Goal: Check status: Check status

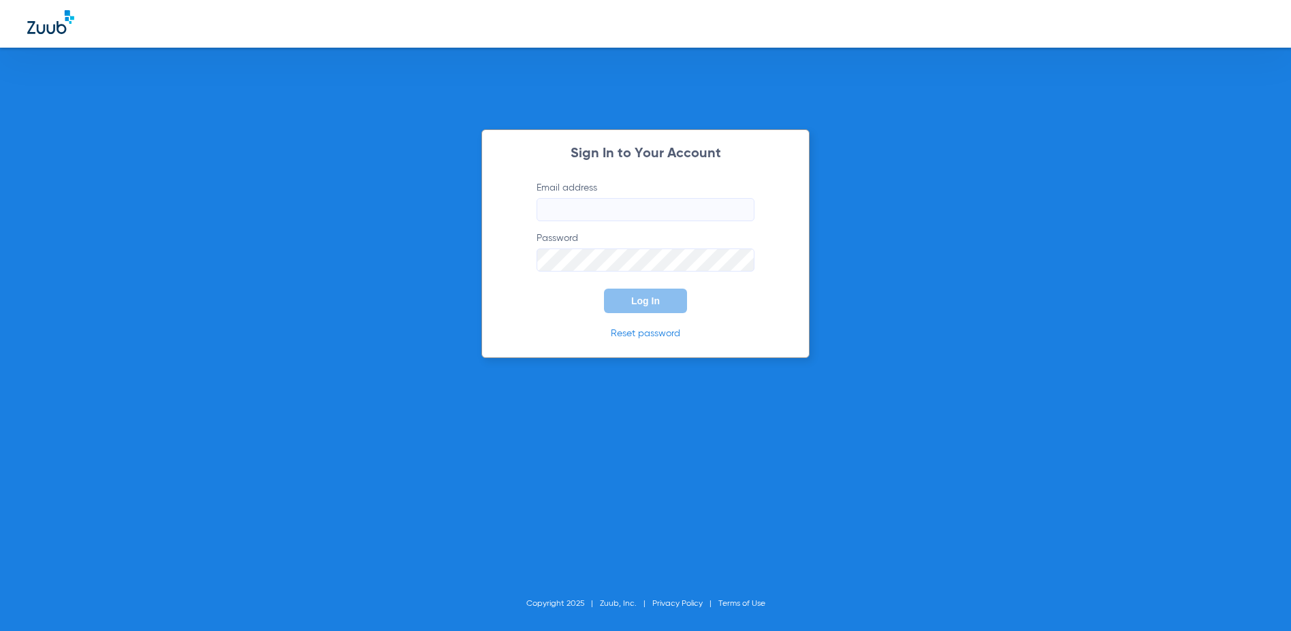
type input "[PERSON_NAME][EMAIL_ADDRESS][DOMAIN_NAME]"
drag, startPoint x: 662, startPoint y: 281, endPoint x: 670, endPoint y: 316, distance: 36.4
click at [662, 283] on form "Email address j.flaksman@gmail.com Password Log In" at bounding box center [645, 247] width 259 height 132
click at [668, 304] on button "Log In" at bounding box center [645, 301] width 83 height 25
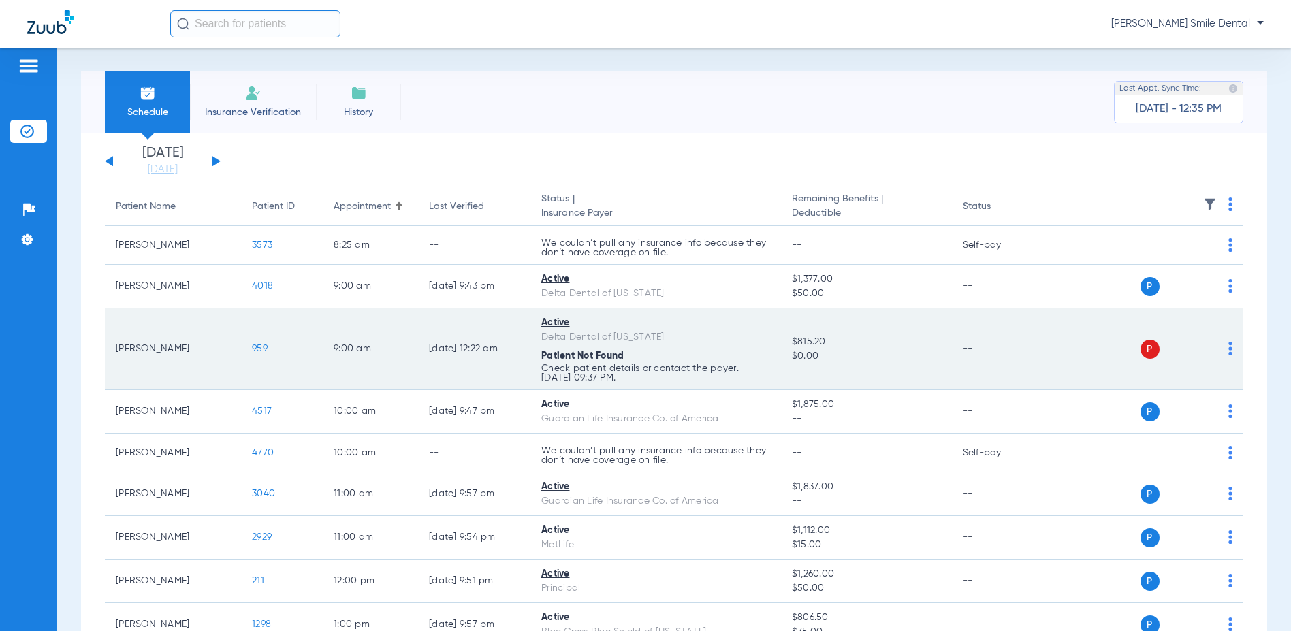
scroll to position [190, 0]
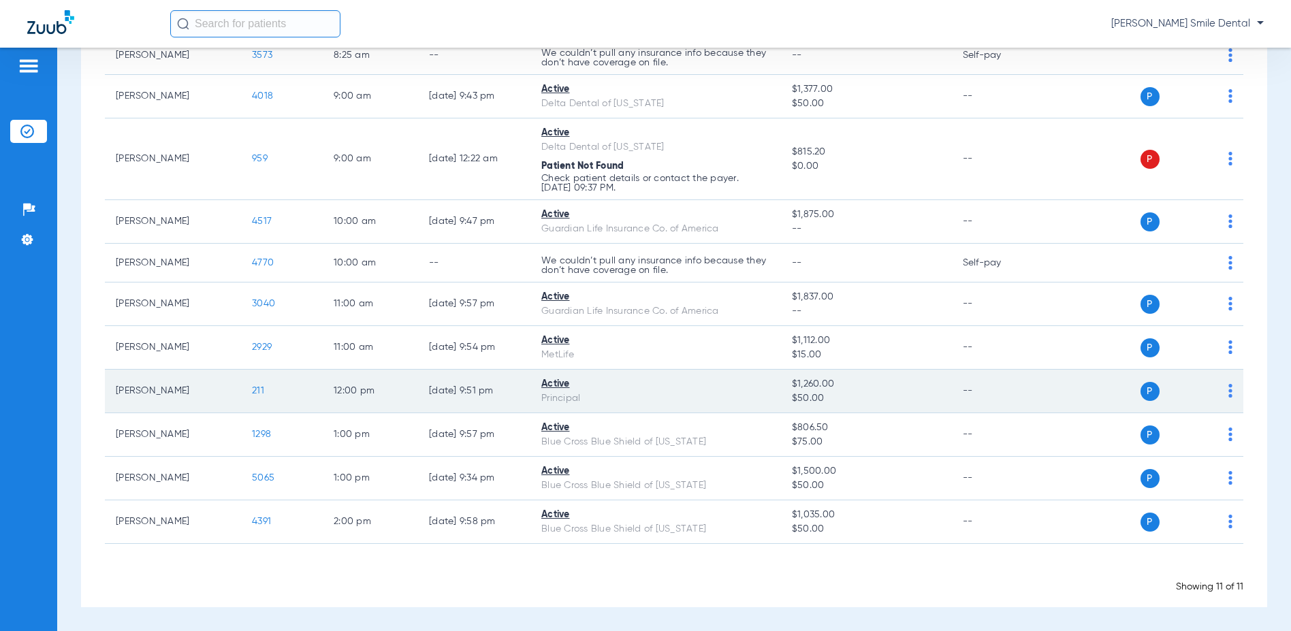
click at [259, 390] on span "211" at bounding box center [258, 391] width 12 height 10
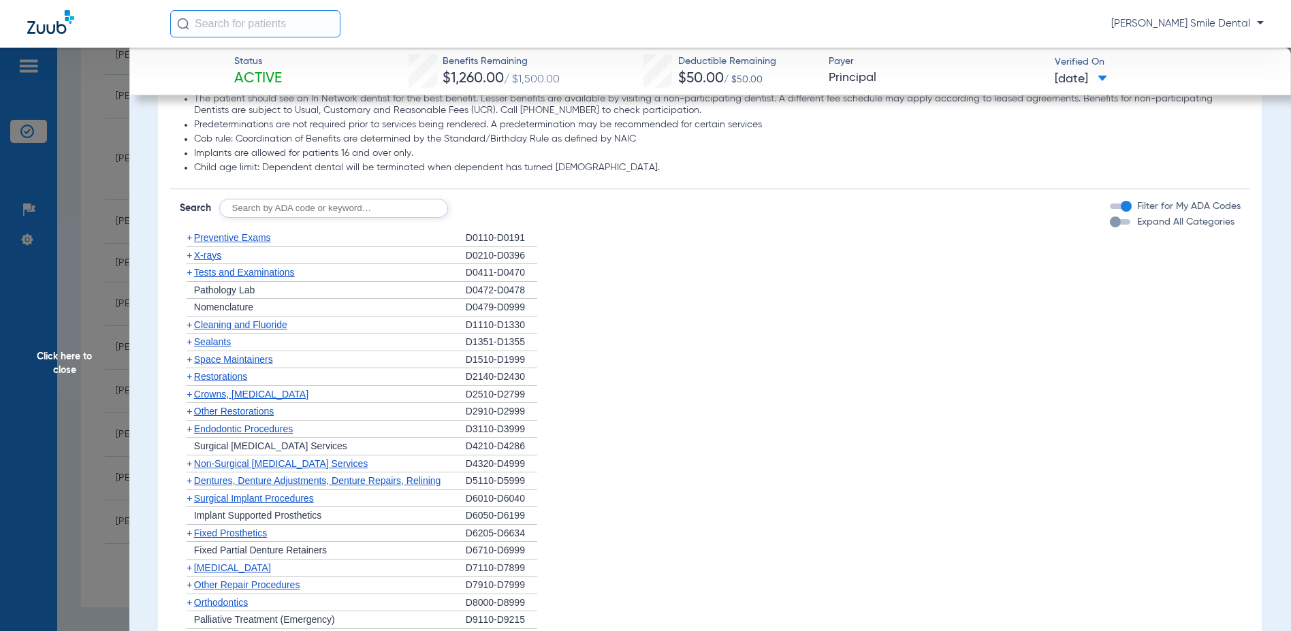
scroll to position [749, 0]
click at [219, 341] on span "Sealants" at bounding box center [212, 342] width 37 height 11
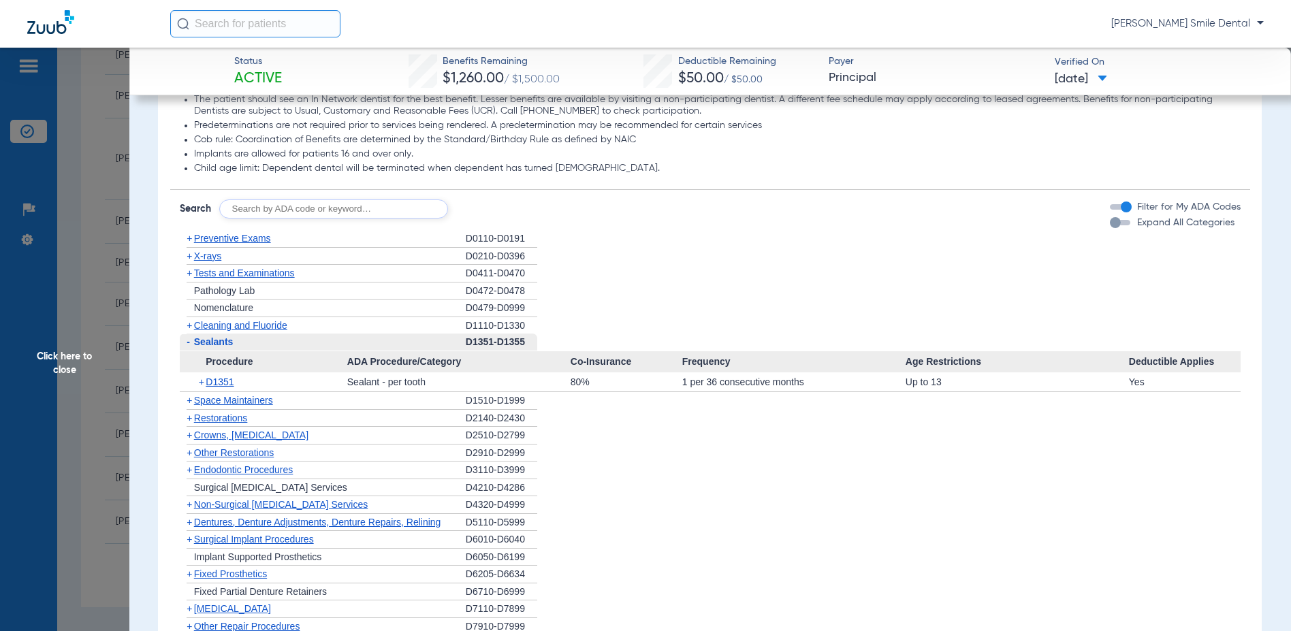
click at [222, 339] on span "Sealants" at bounding box center [214, 341] width 40 height 11
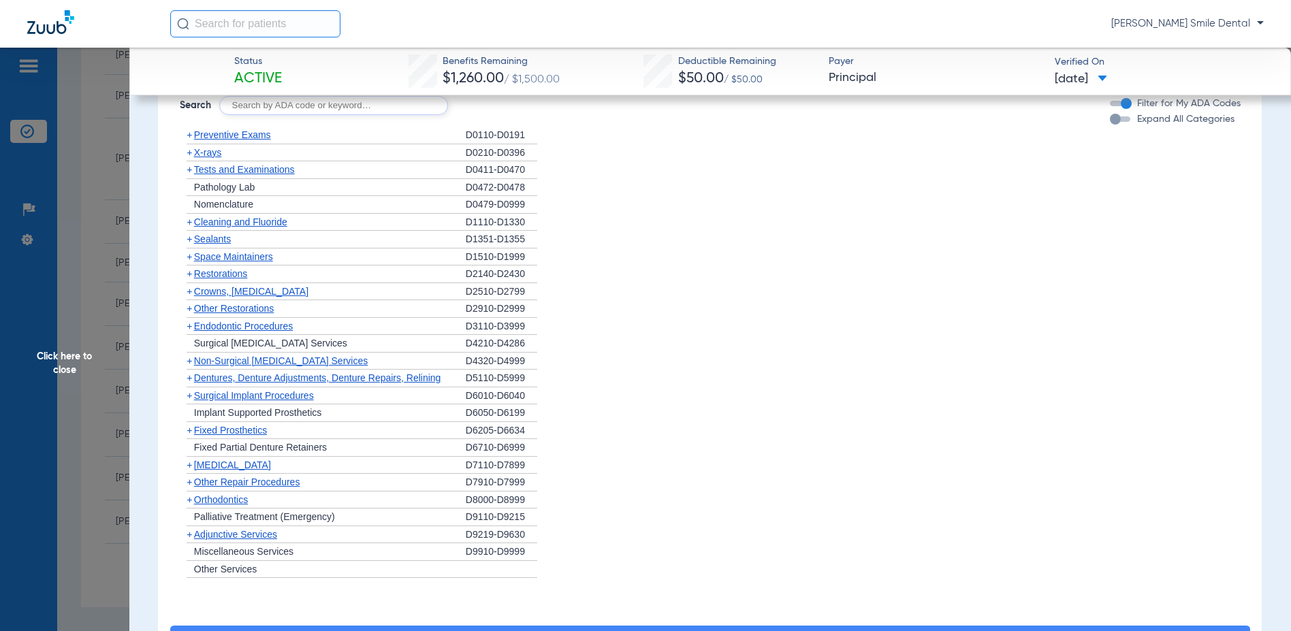
scroll to position [886, 0]
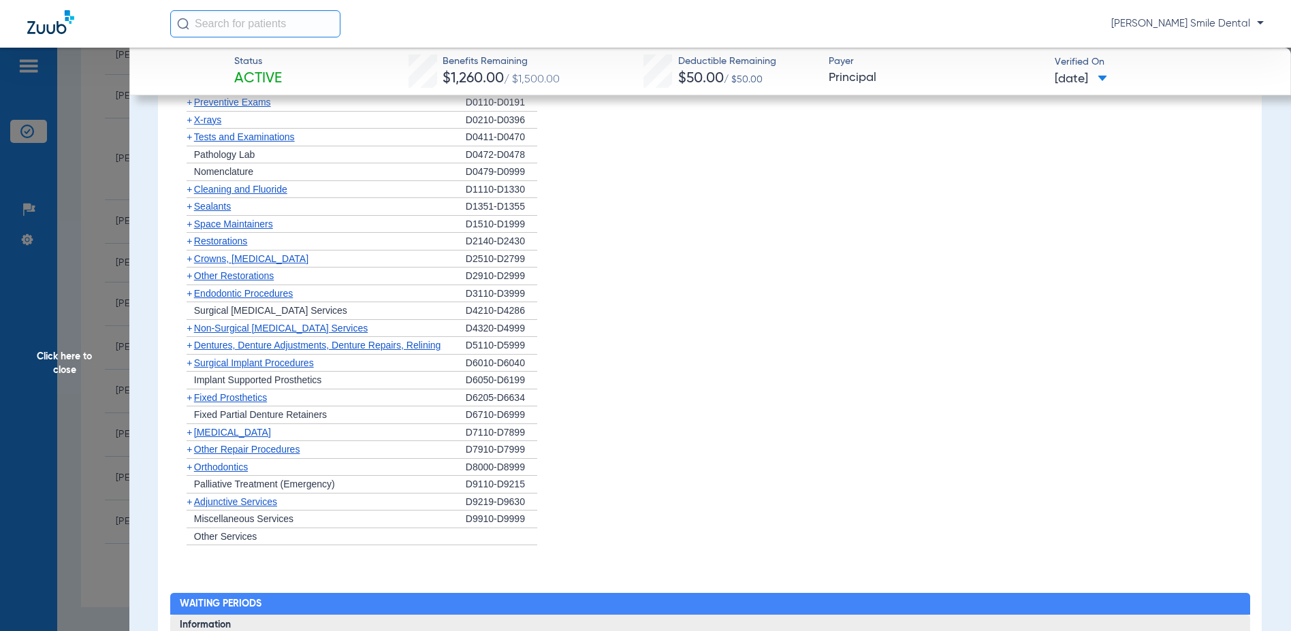
click at [247, 230] on span "Space Maintainers" at bounding box center [233, 224] width 79 height 11
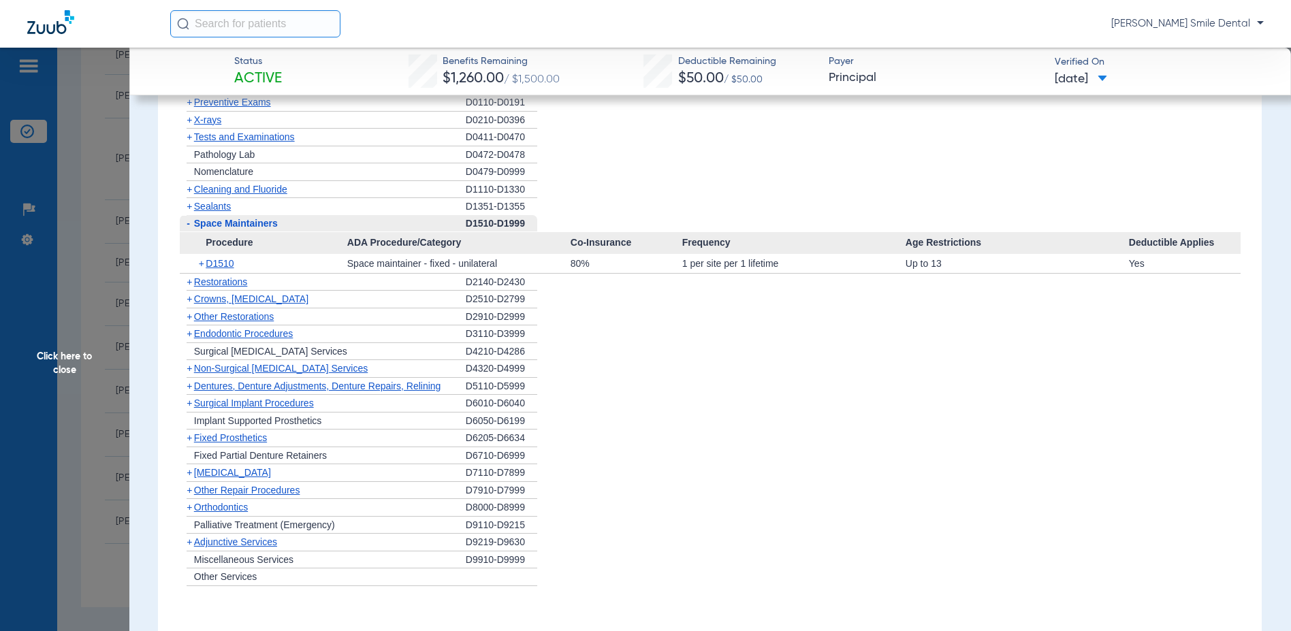
click at [247, 229] on span "Space Maintainers" at bounding box center [236, 223] width 84 height 11
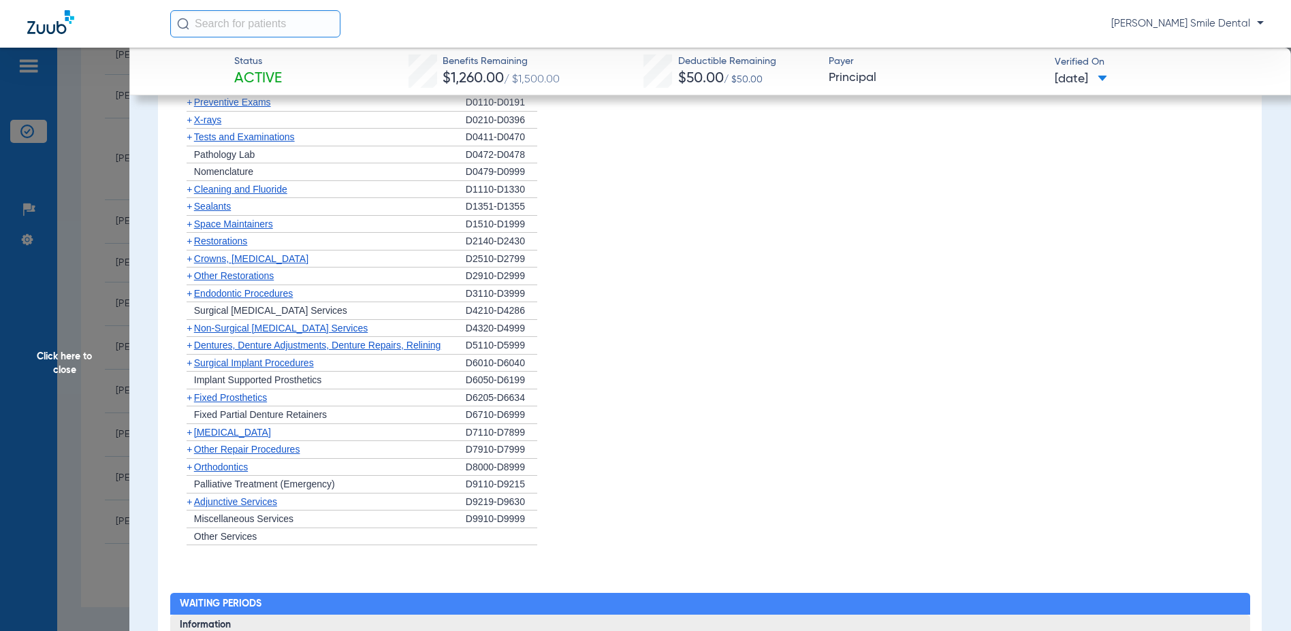
click at [237, 278] on span "Other Restorations" at bounding box center [234, 275] width 80 height 11
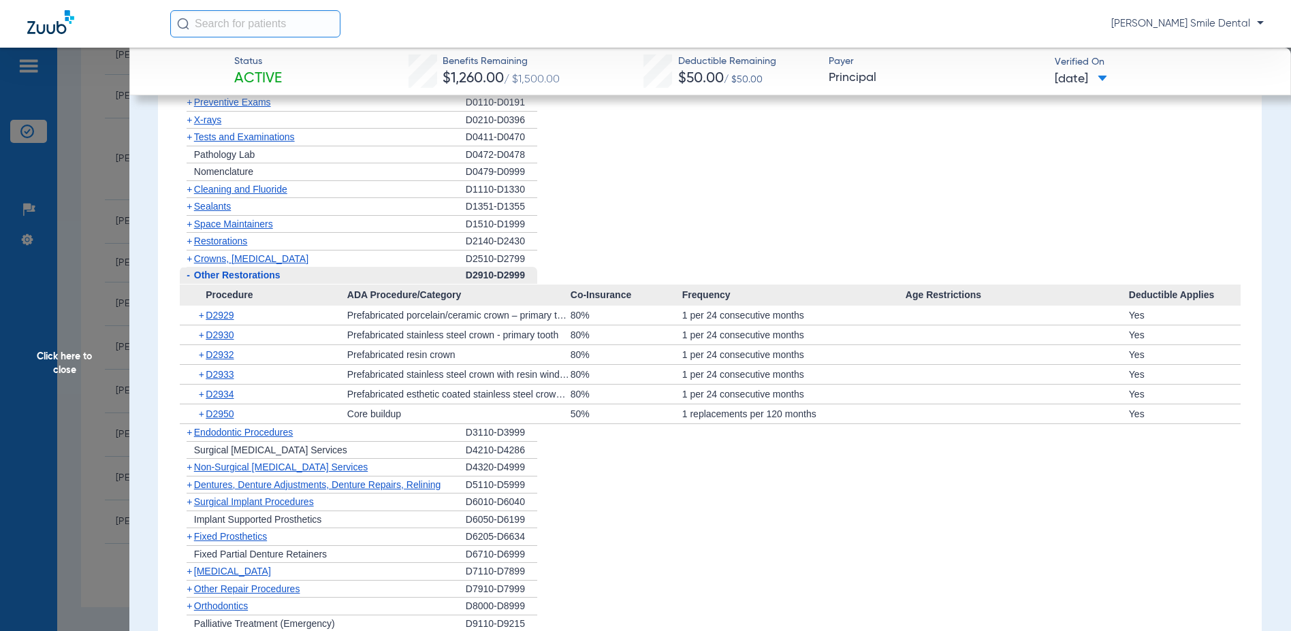
click at [237, 278] on span "Other Restorations" at bounding box center [237, 275] width 87 height 11
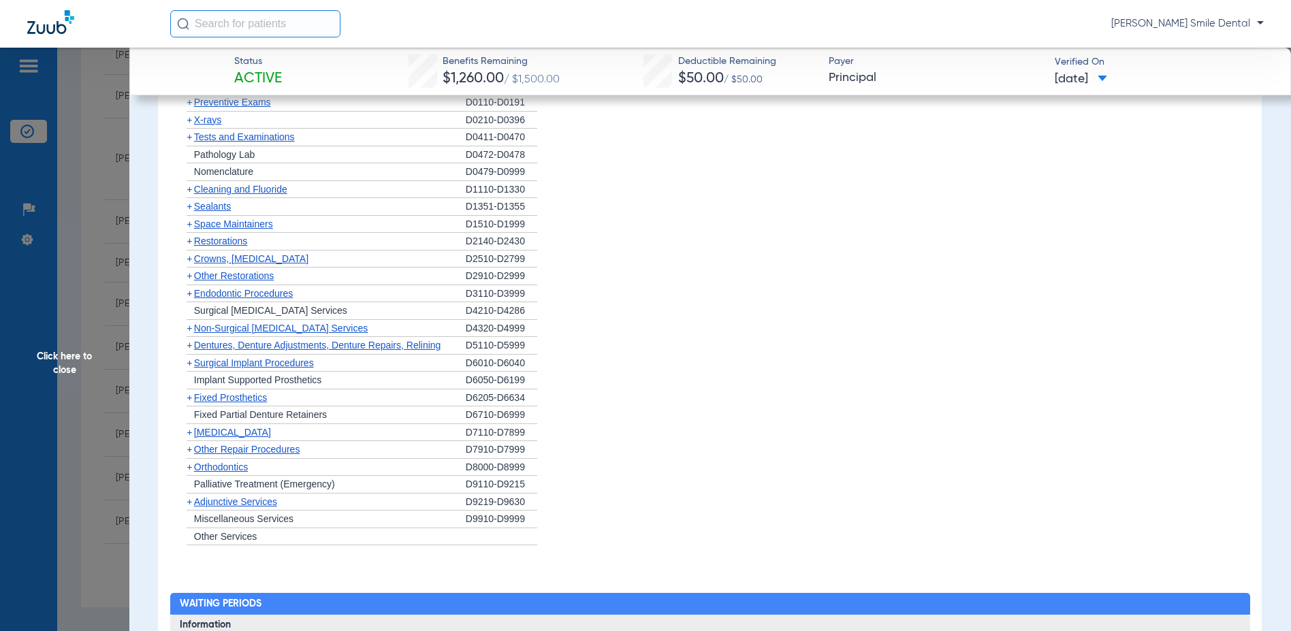
click at [89, 121] on span "Click here to close" at bounding box center [64, 363] width 129 height 631
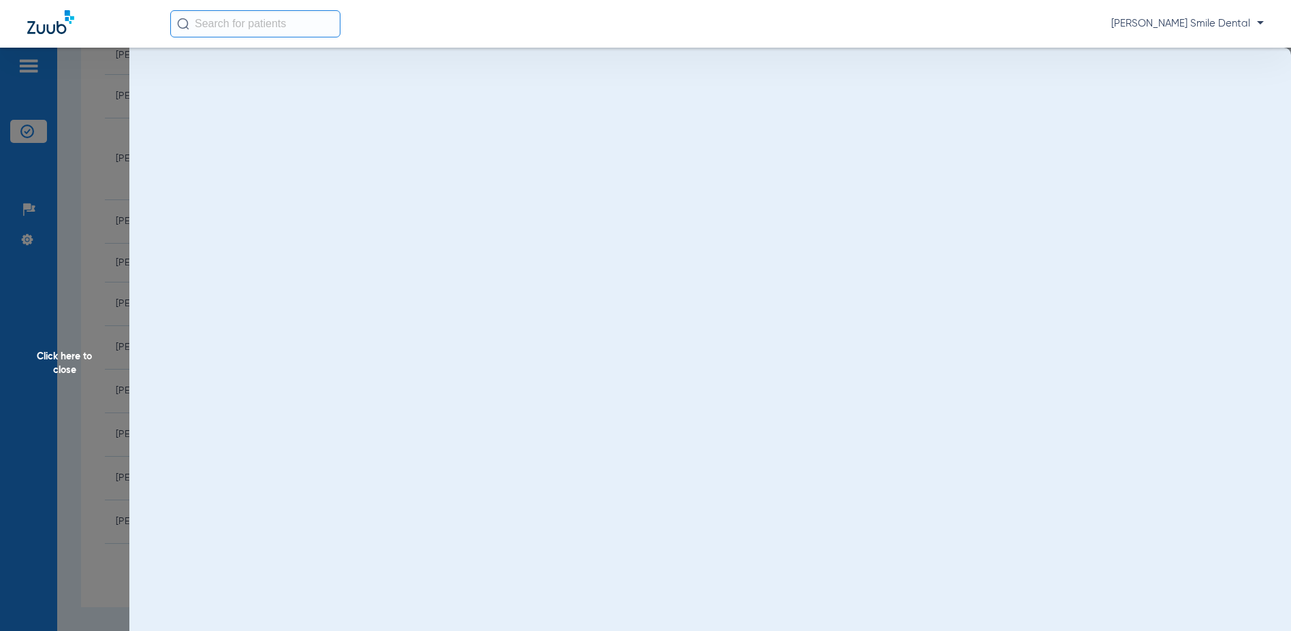
scroll to position [0, 0]
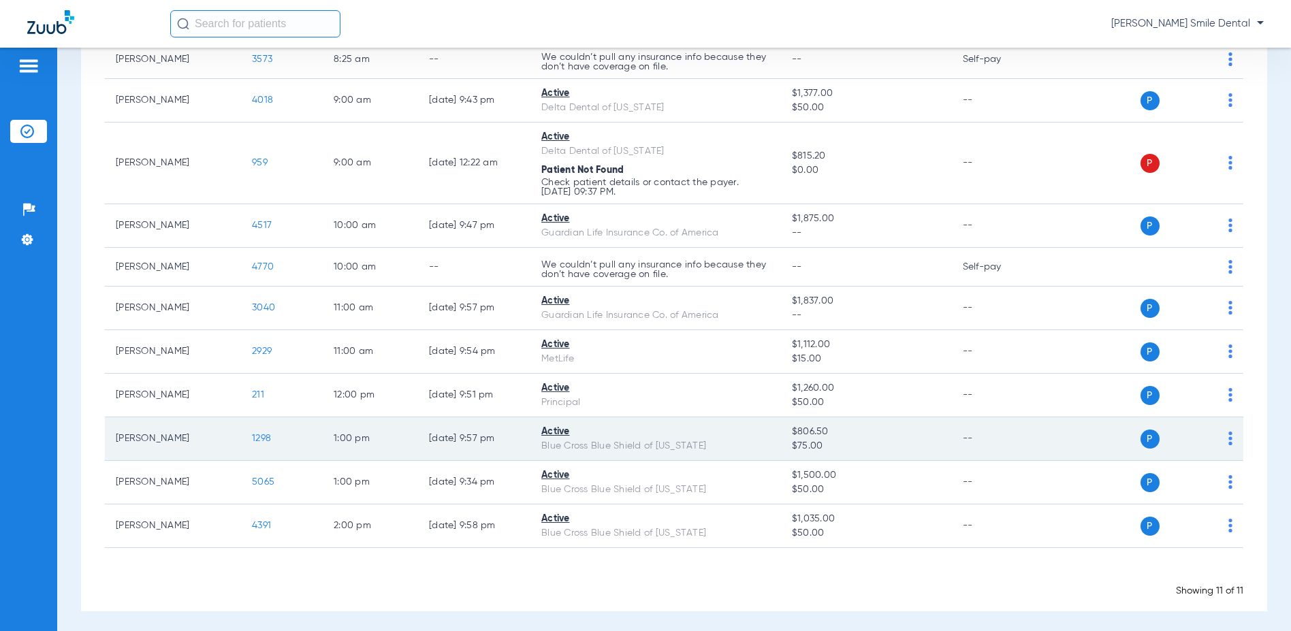
scroll to position [190, 0]
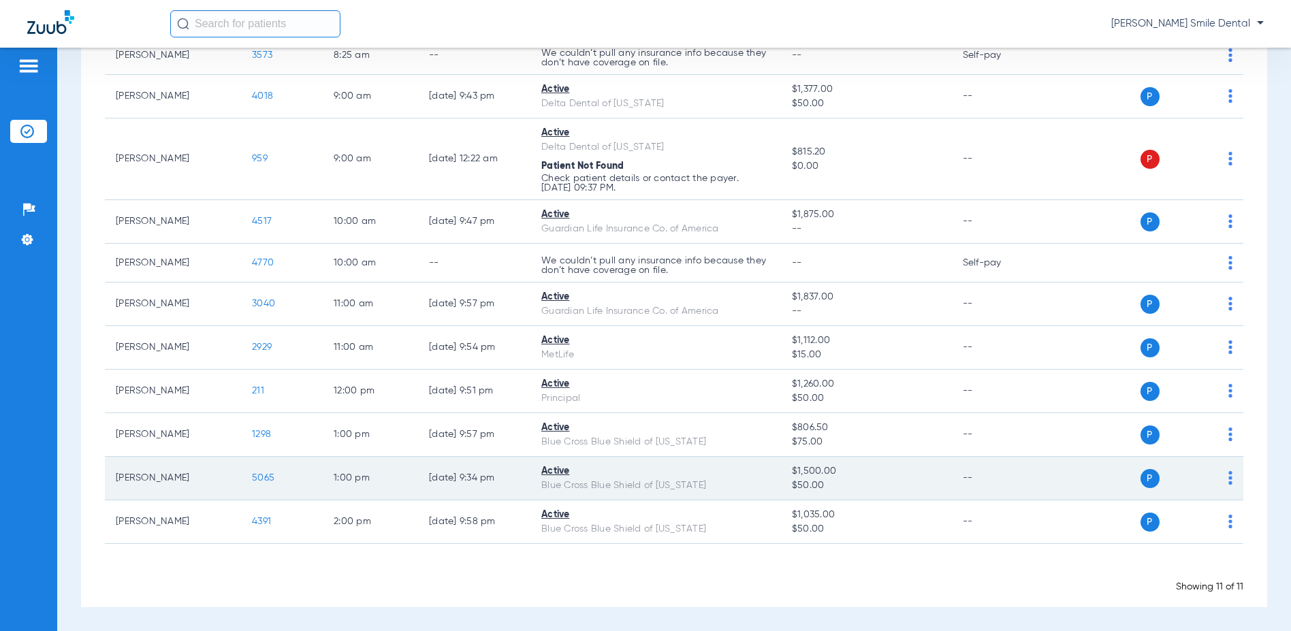
click at [263, 482] on span "5065" at bounding box center [263, 478] width 22 height 10
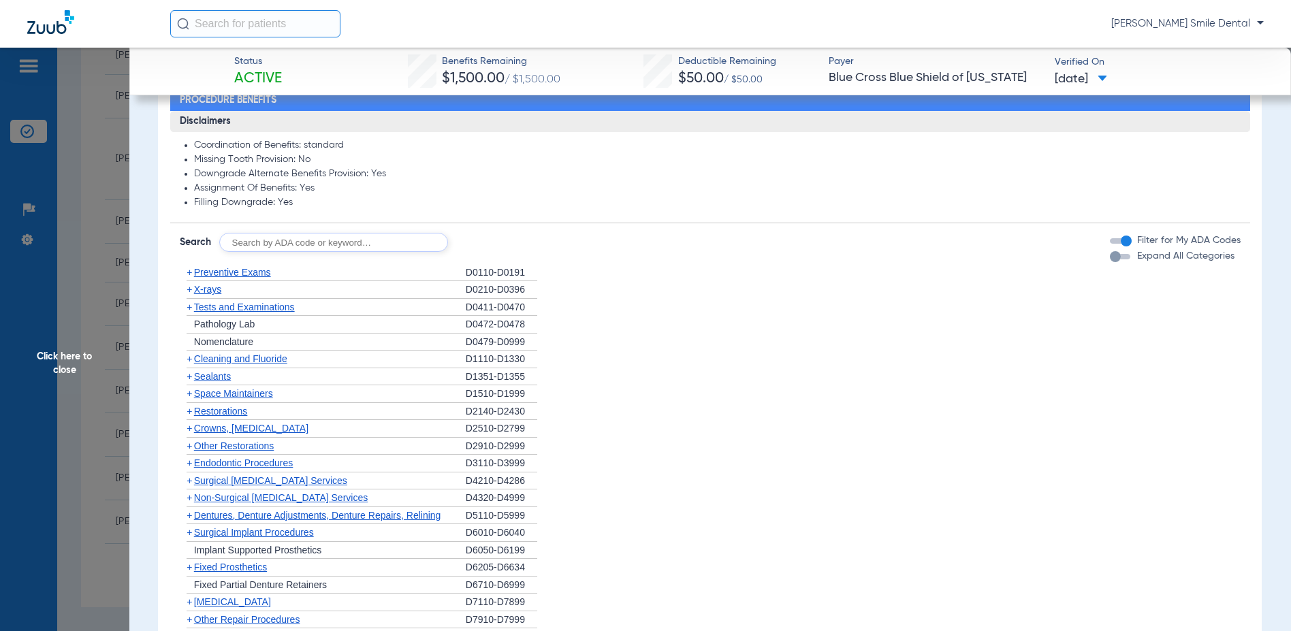
scroll to position [681, 0]
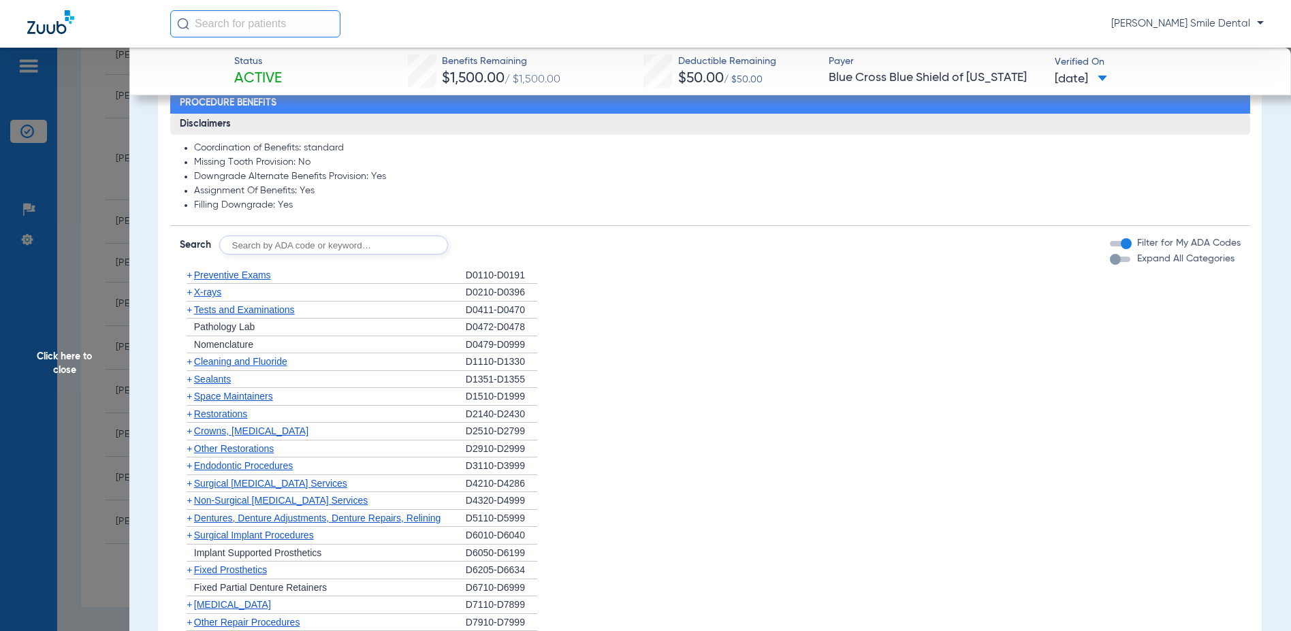
click at [262, 279] on span "Preventive Exams" at bounding box center [232, 275] width 77 height 11
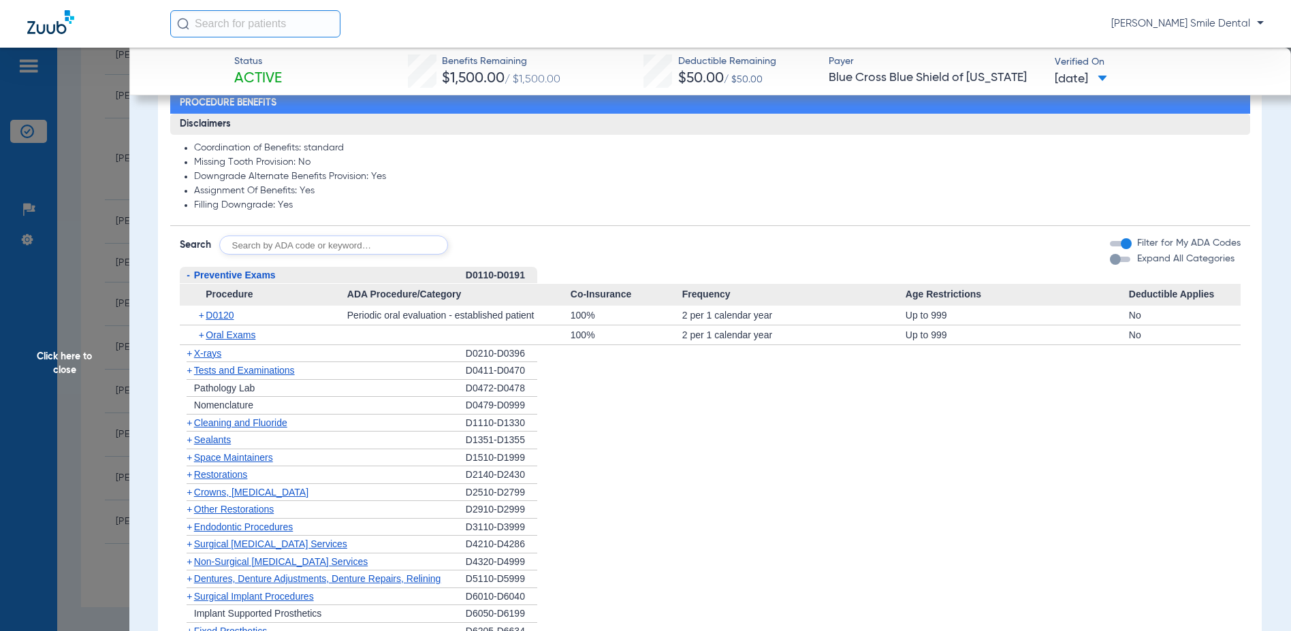
click at [262, 279] on span "Preventive Exams" at bounding box center [235, 275] width 82 height 11
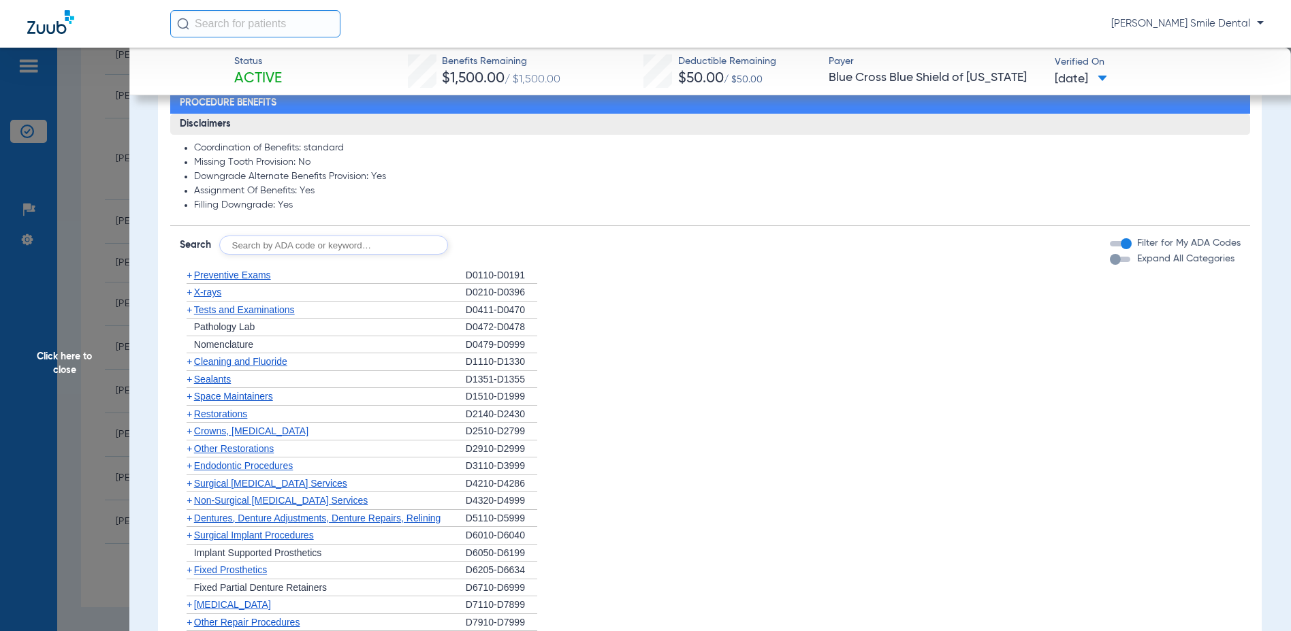
click at [257, 367] on span "Cleaning and Fluoride" at bounding box center [240, 361] width 93 height 11
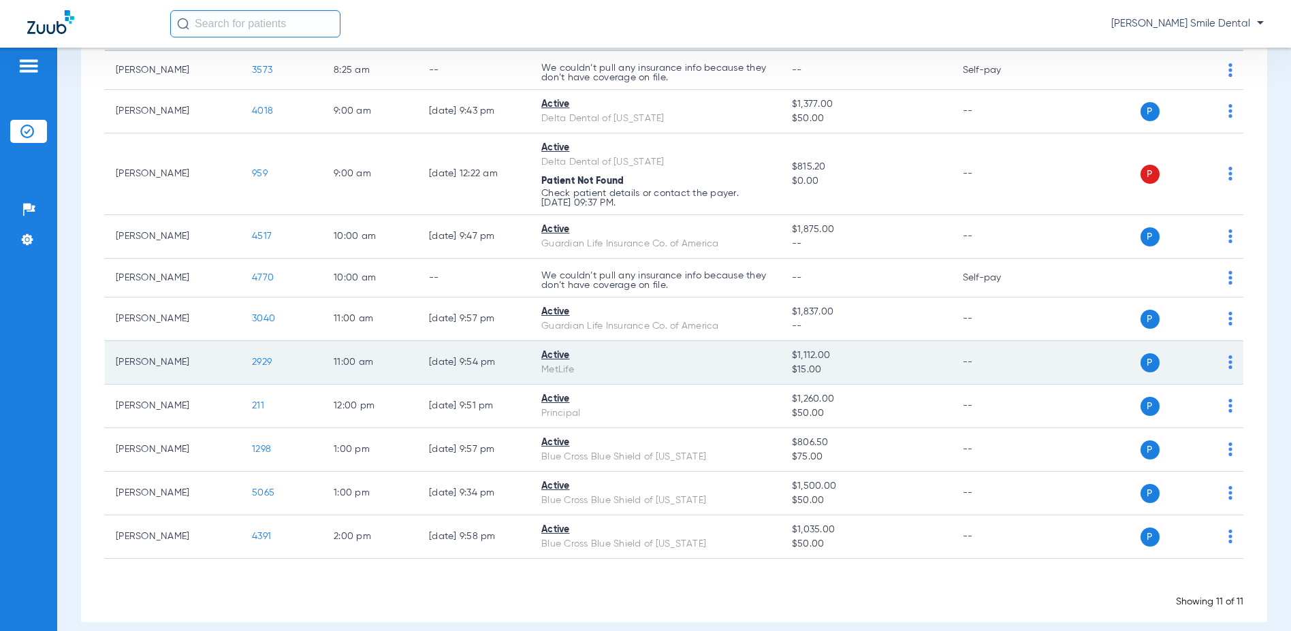
scroll to position [190, 0]
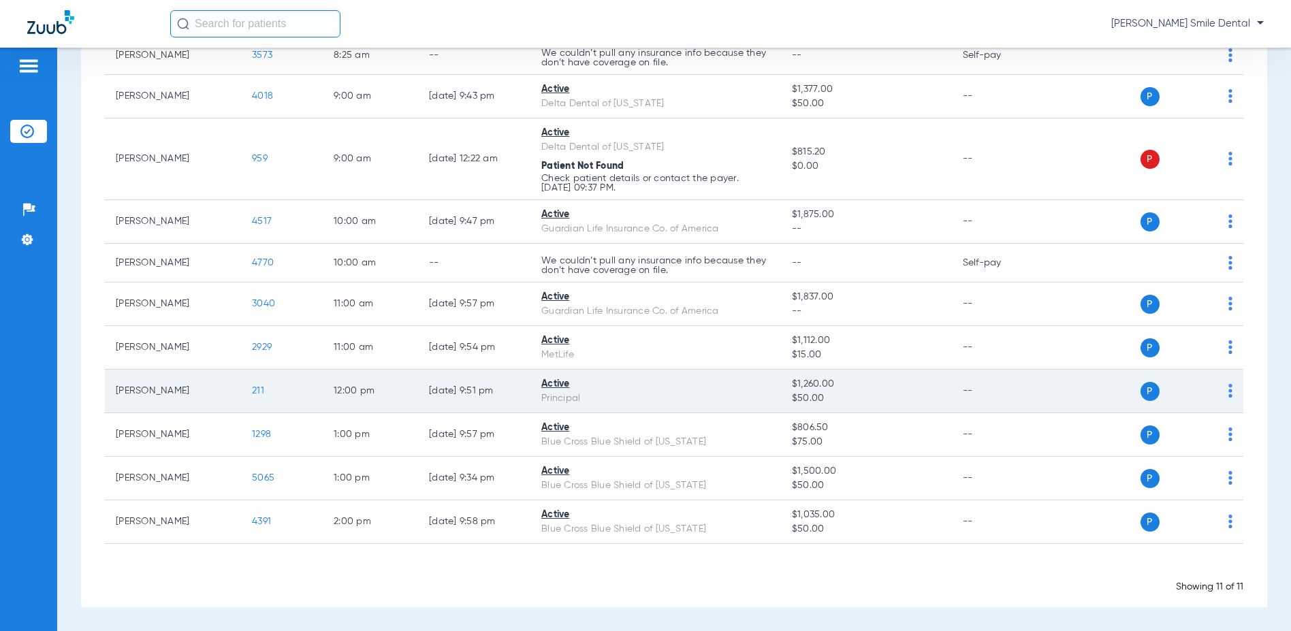
click at [262, 391] on span "211" at bounding box center [258, 391] width 12 height 10
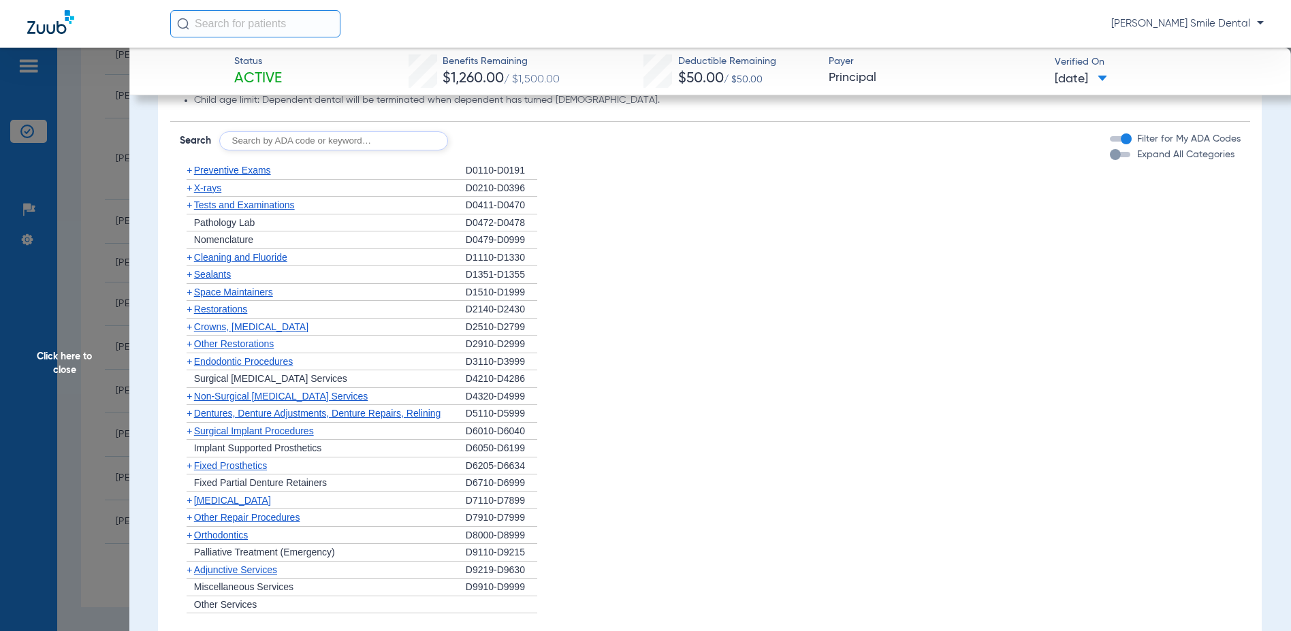
scroll to position [712, 0]
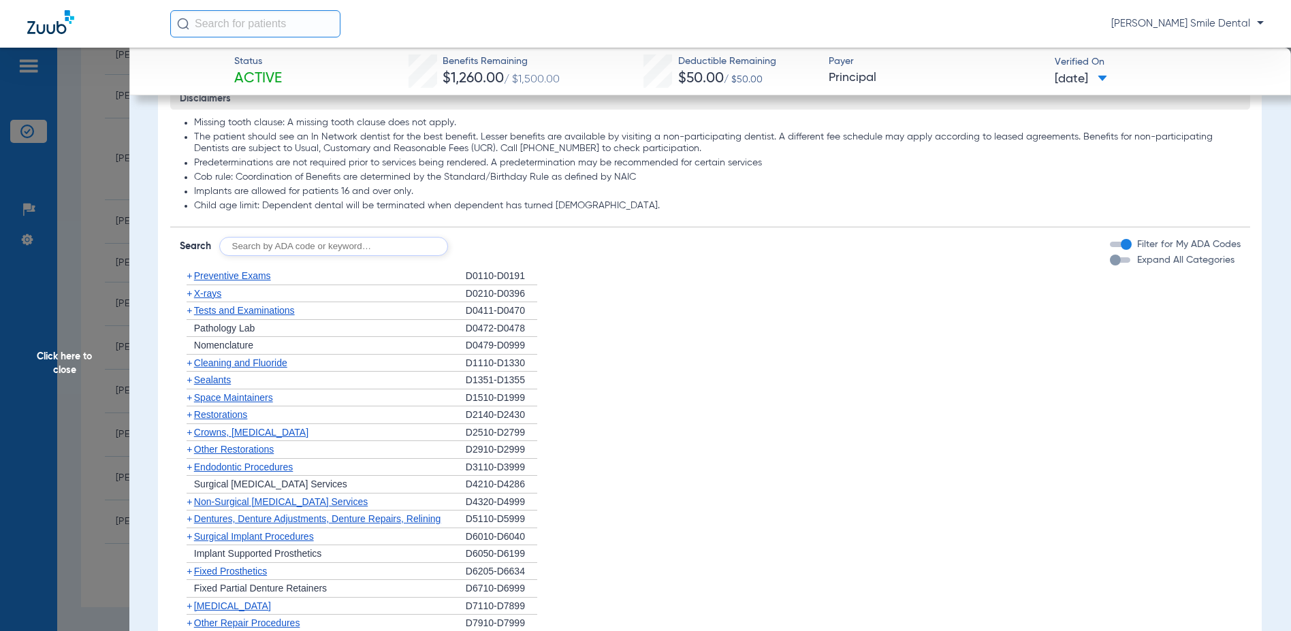
click at [210, 362] on span "Cleaning and Fluoride" at bounding box center [240, 363] width 93 height 11
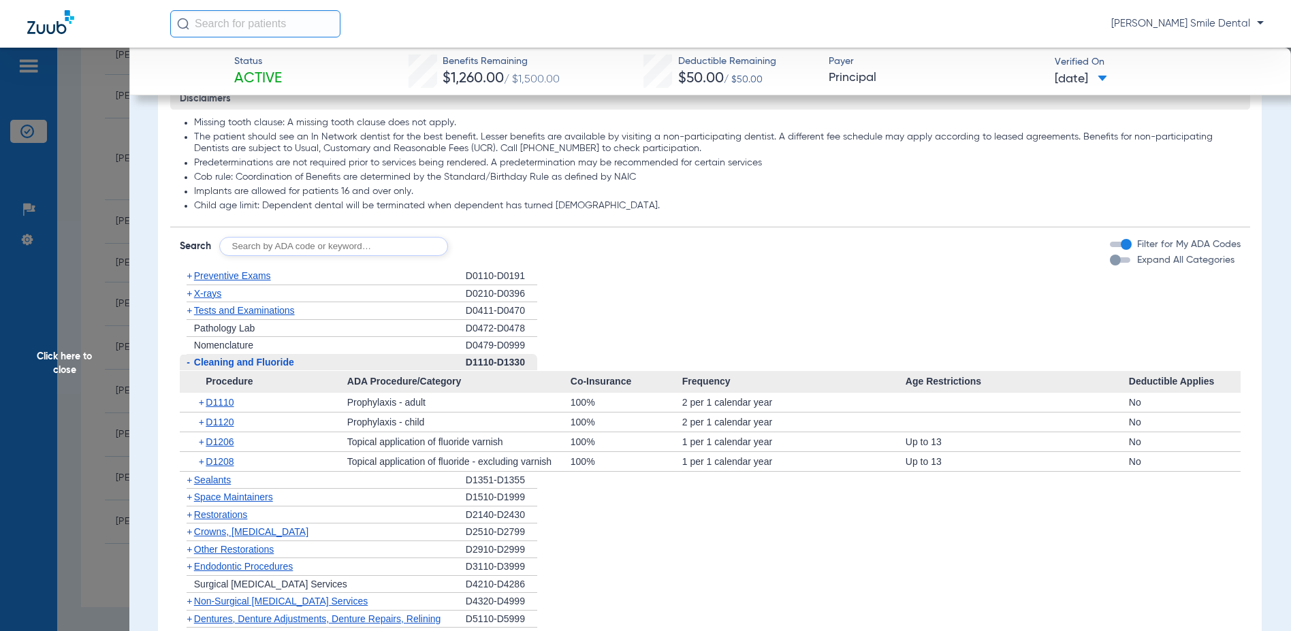
click at [101, 274] on span "Click here to close" at bounding box center [64, 363] width 129 height 631
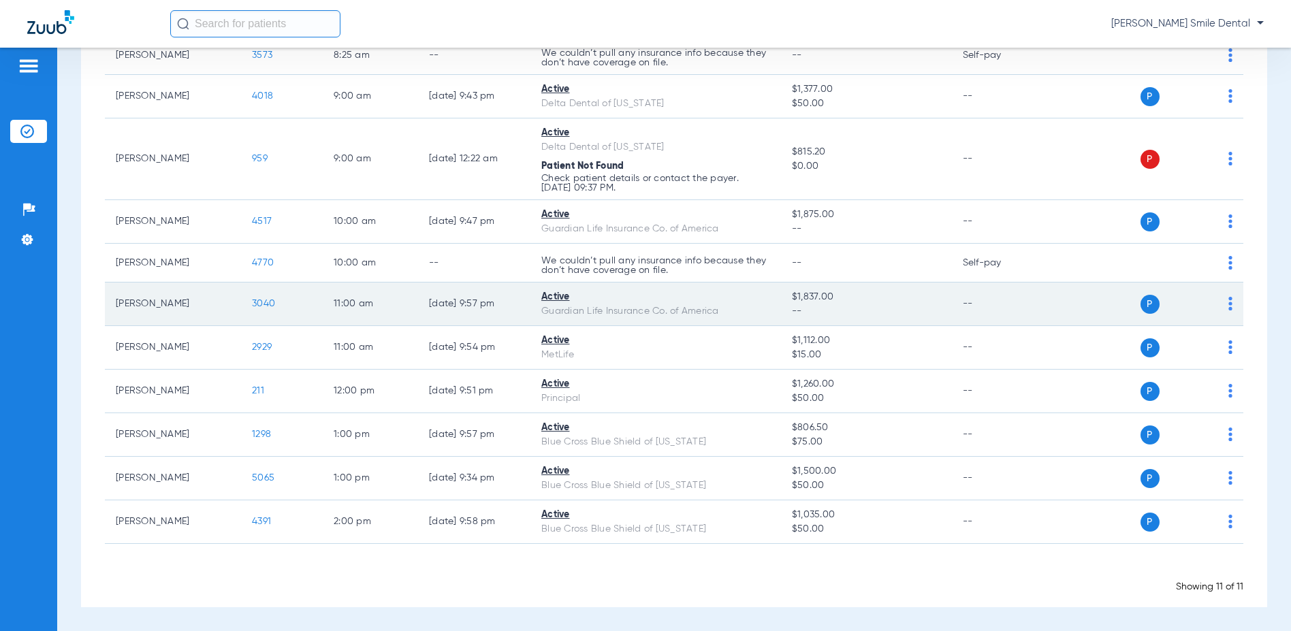
click at [260, 304] on span "3040" at bounding box center [263, 304] width 23 height 10
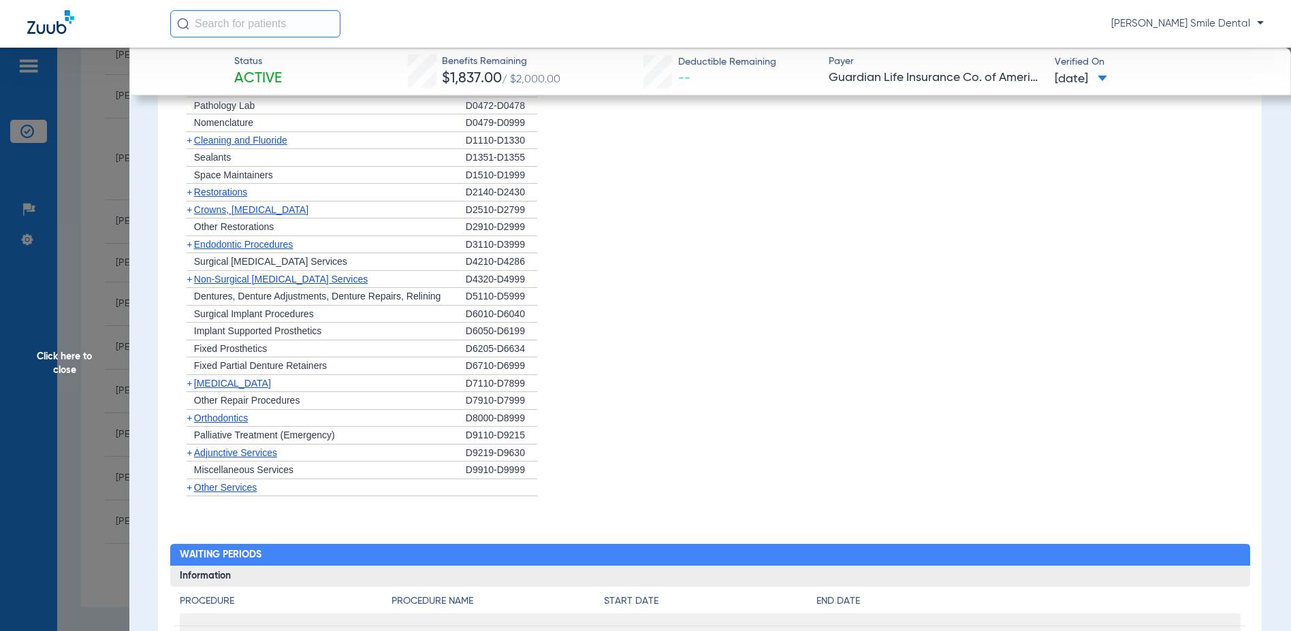
scroll to position [505, 0]
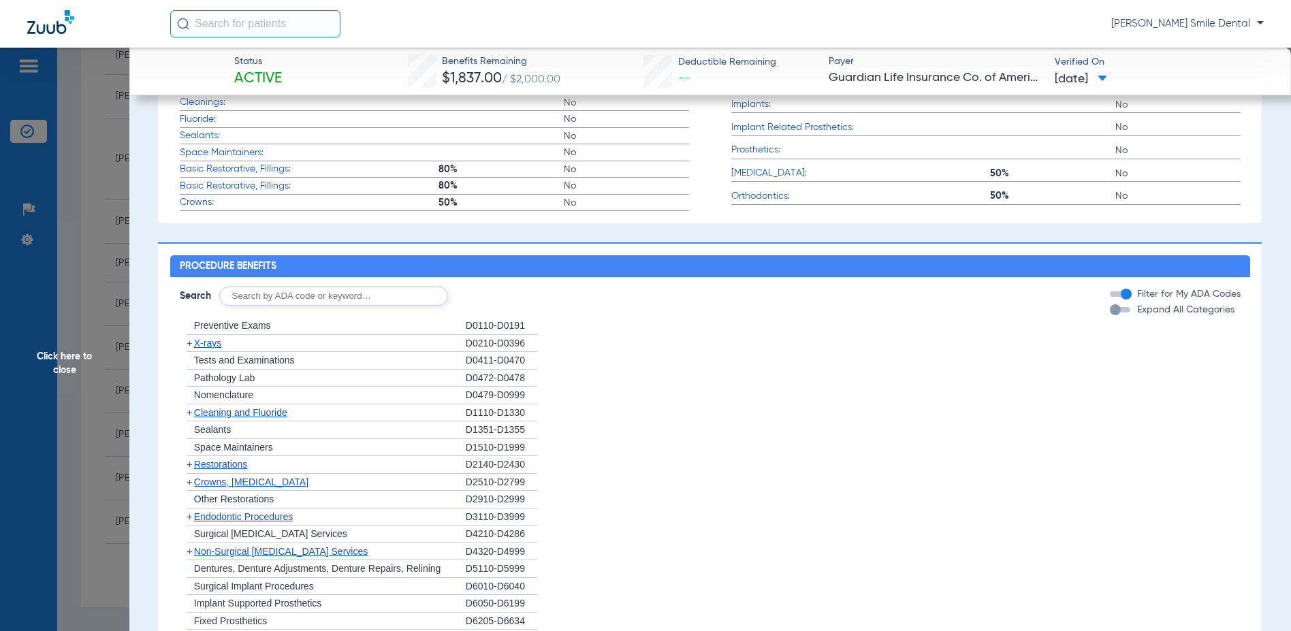
click at [266, 418] on span "Cleaning and Fluoride" at bounding box center [240, 412] width 93 height 11
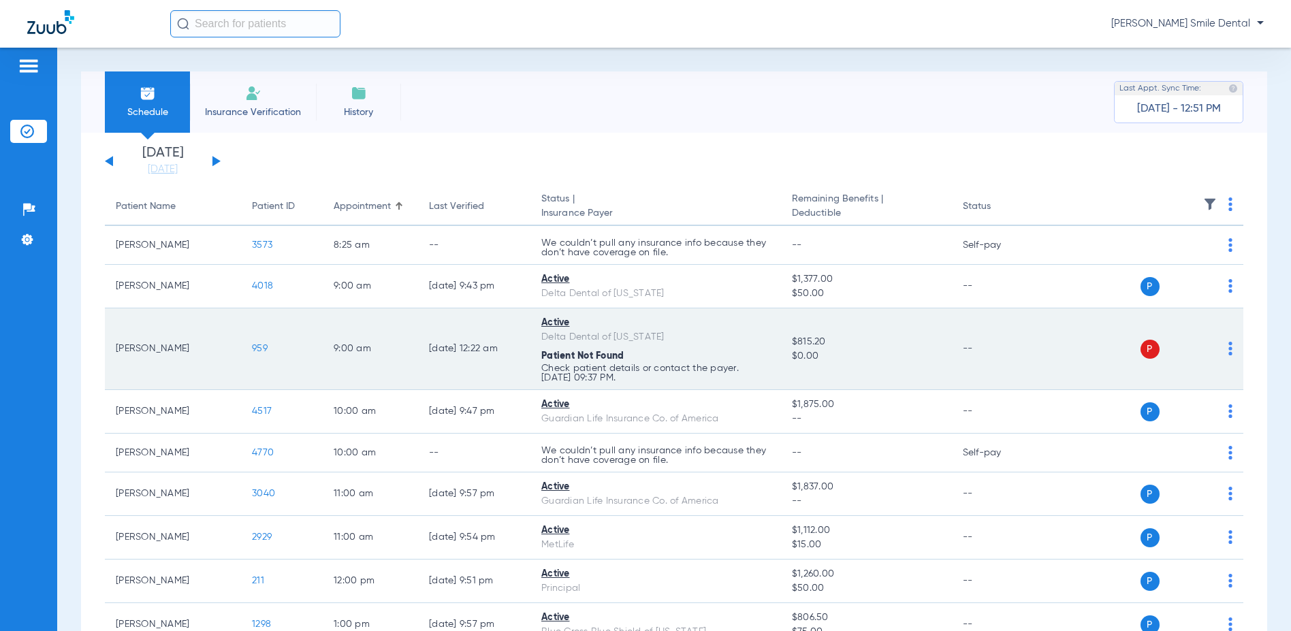
scroll to position [68, 0]
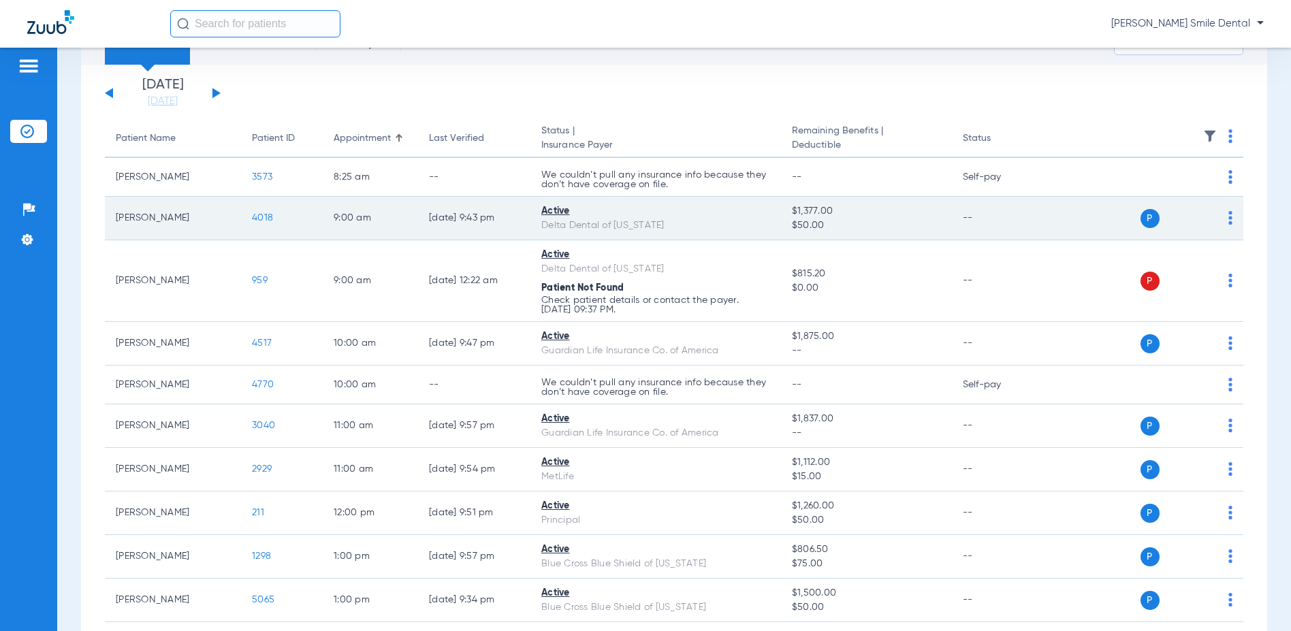
click at [257, 215] on span "4018" at bounding box center [262, 218] width 21 height 10
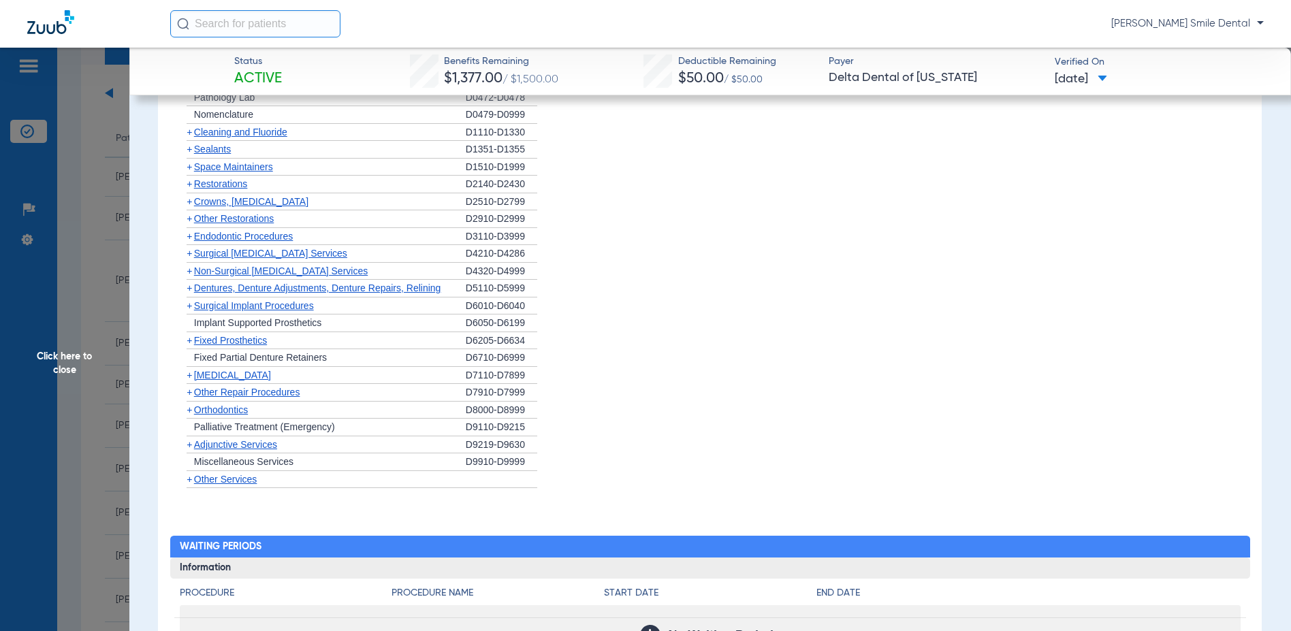
scroll to position [886, 0]
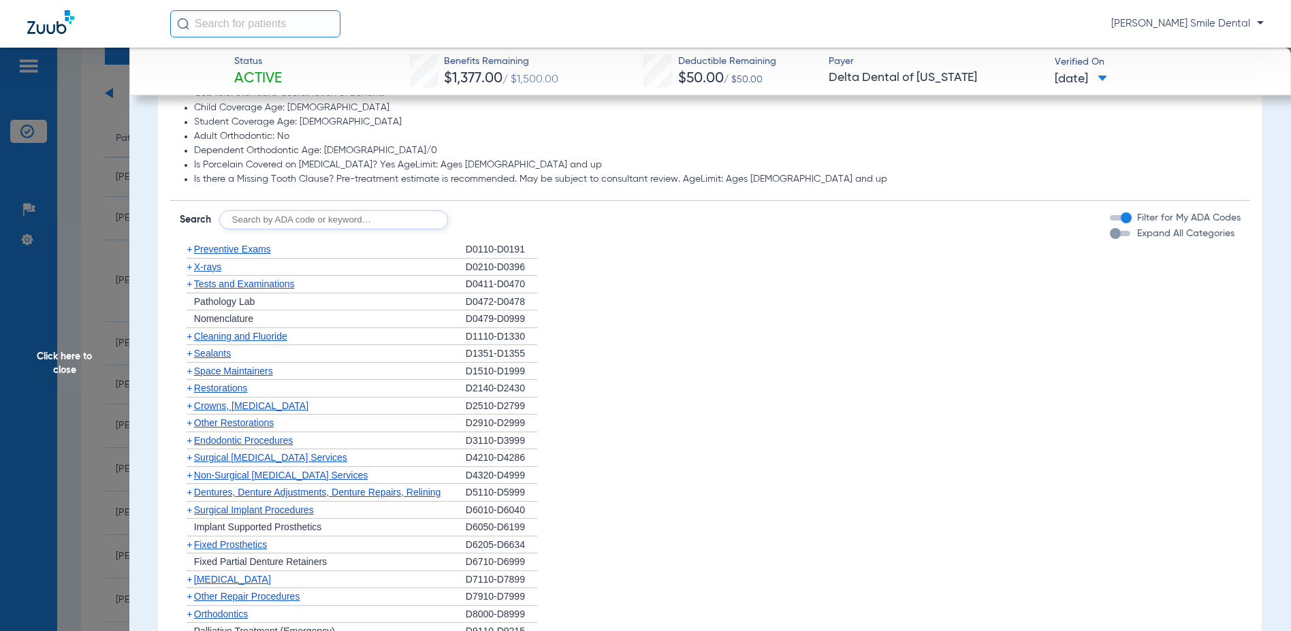
click at [231, 334] on span "Cleaning and Fluoride" at bounding box center [240, 336] width 93 height 11
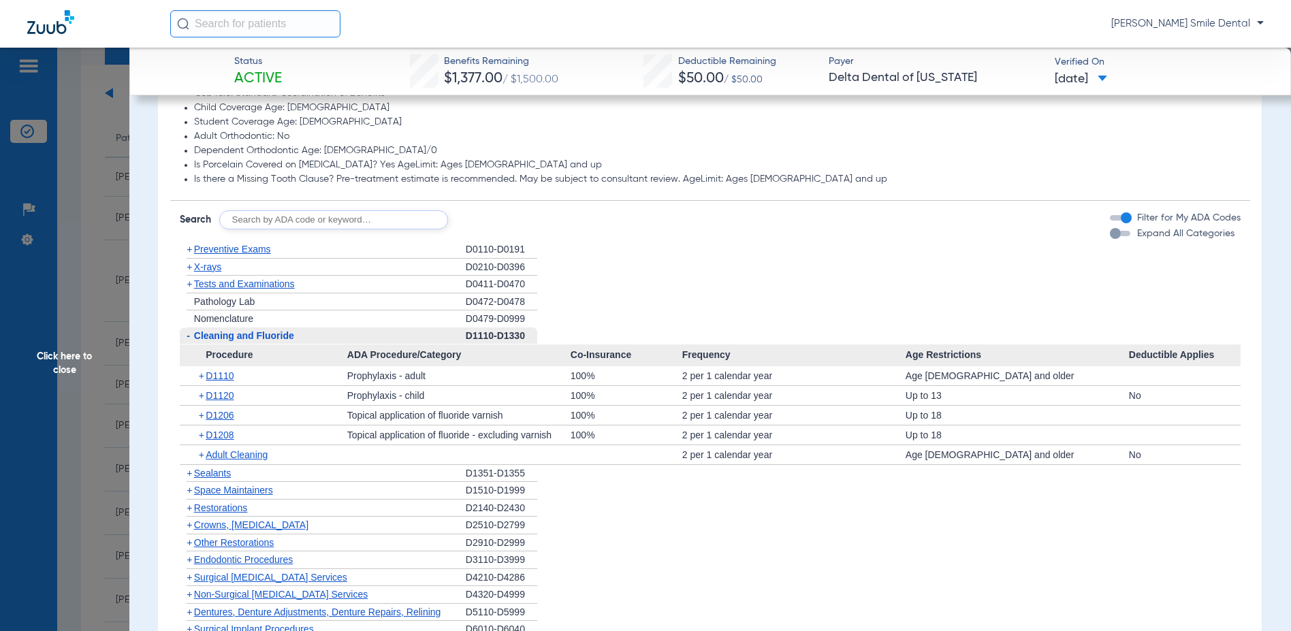
click at [232, 333] on span "Cleaning and Fluoride" at bounding box center [244, 335] width 100 height 11
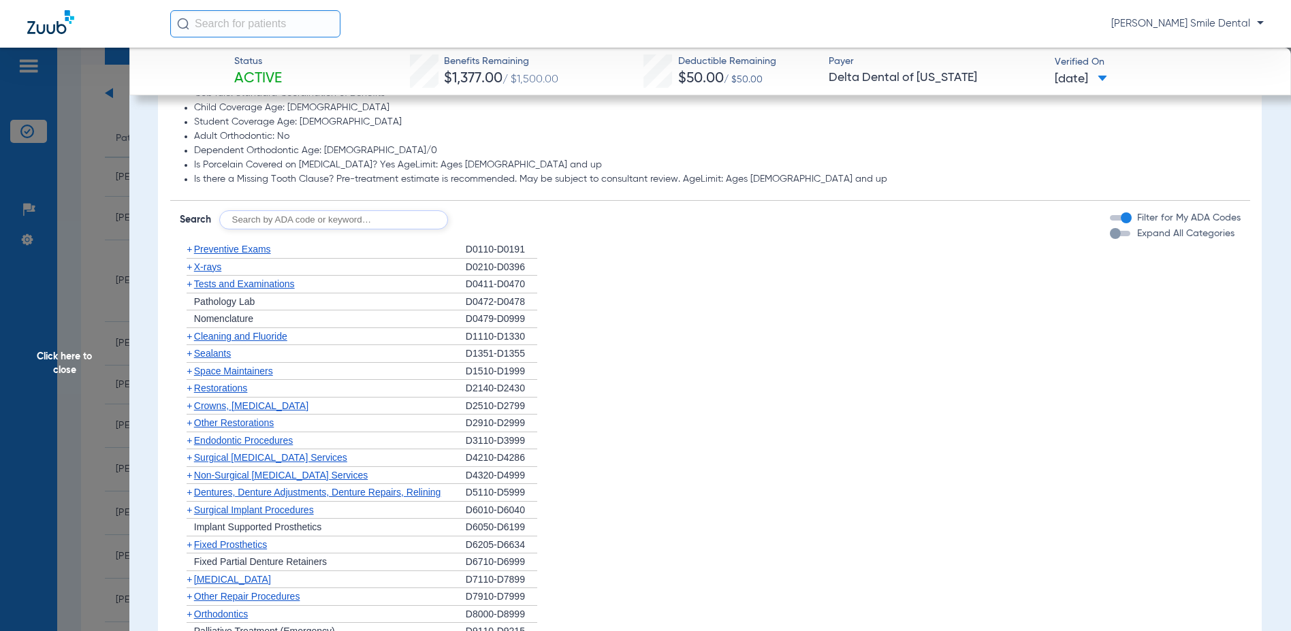
click at [1008, 356] on li "+ Sealants D1351-D1355" at bounding box center [710, 354] width 1061 height 18
